Goal: Transaction & Acquisition: Book appointment/travel/reservation

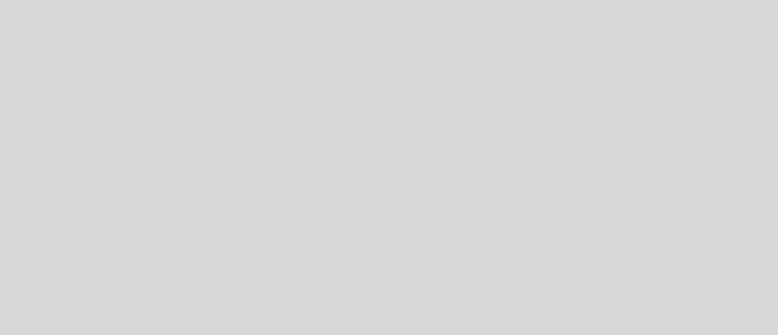
select select "es"
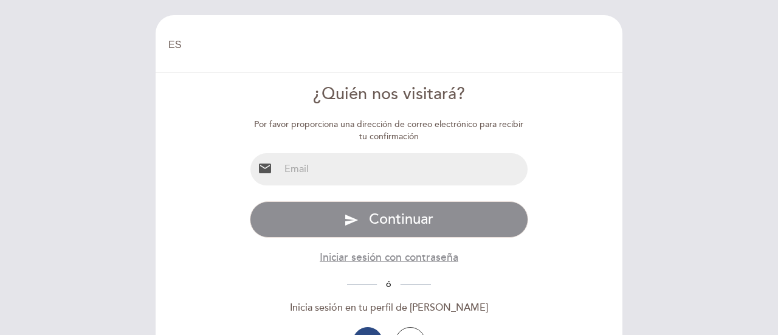
click at [376, 164] on input "email" at bounding box center [404, 169] width 249 height 32
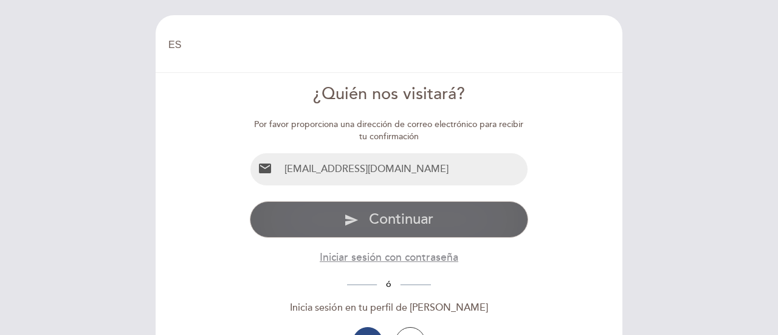
type input "[EMAIL_ADDRESS][DOMAIN_NAME]"
click at [379, 213] on span "Continuar" at bounding box center [401, 219] width 64 height 18
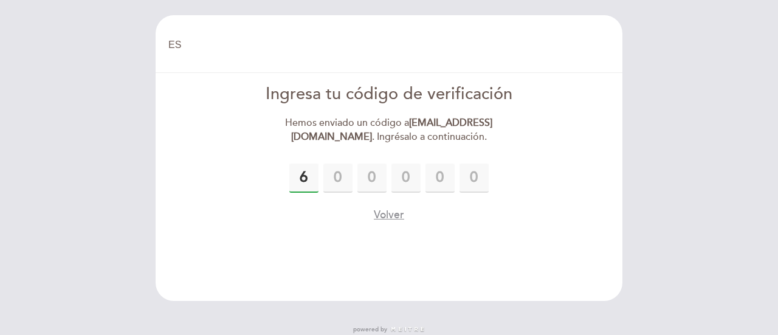
type input "6"
type input "4"
type input "3"
type input "2"
type input "5"
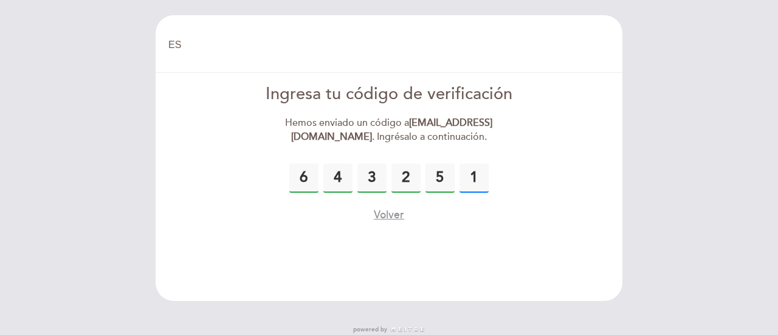
type input "1"
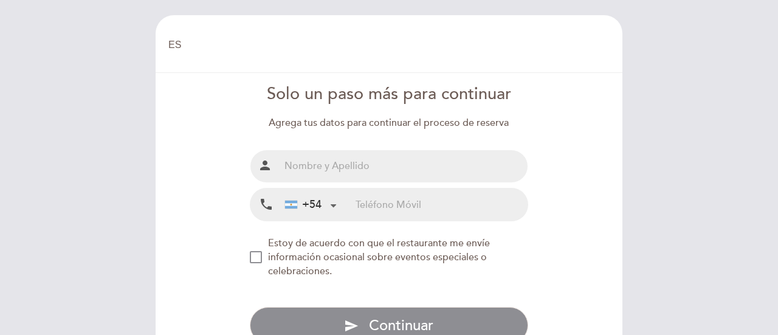
click at [333, 171] on input "text" at bounding box center [404, 166] width 249 height 32
type input "[PERSON_NAME]"
click at [379, 208] on input "tel" at bounding box center [442, 204] width 172 height 32
type input "3472621342"
click at [244, 260] on form "Solo un paso más para continuar Agrega tus datos para continuar el proceso de r…" at bounding box center [389, 213] width 450 height 261
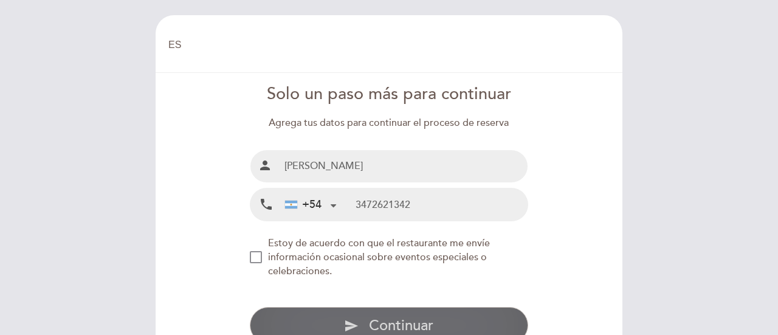
click at [362, 325] on button "send Continuar" at bounding box center [389, 325] width 279 height 36
